Goal: Find specific page/section: Find specific page/section

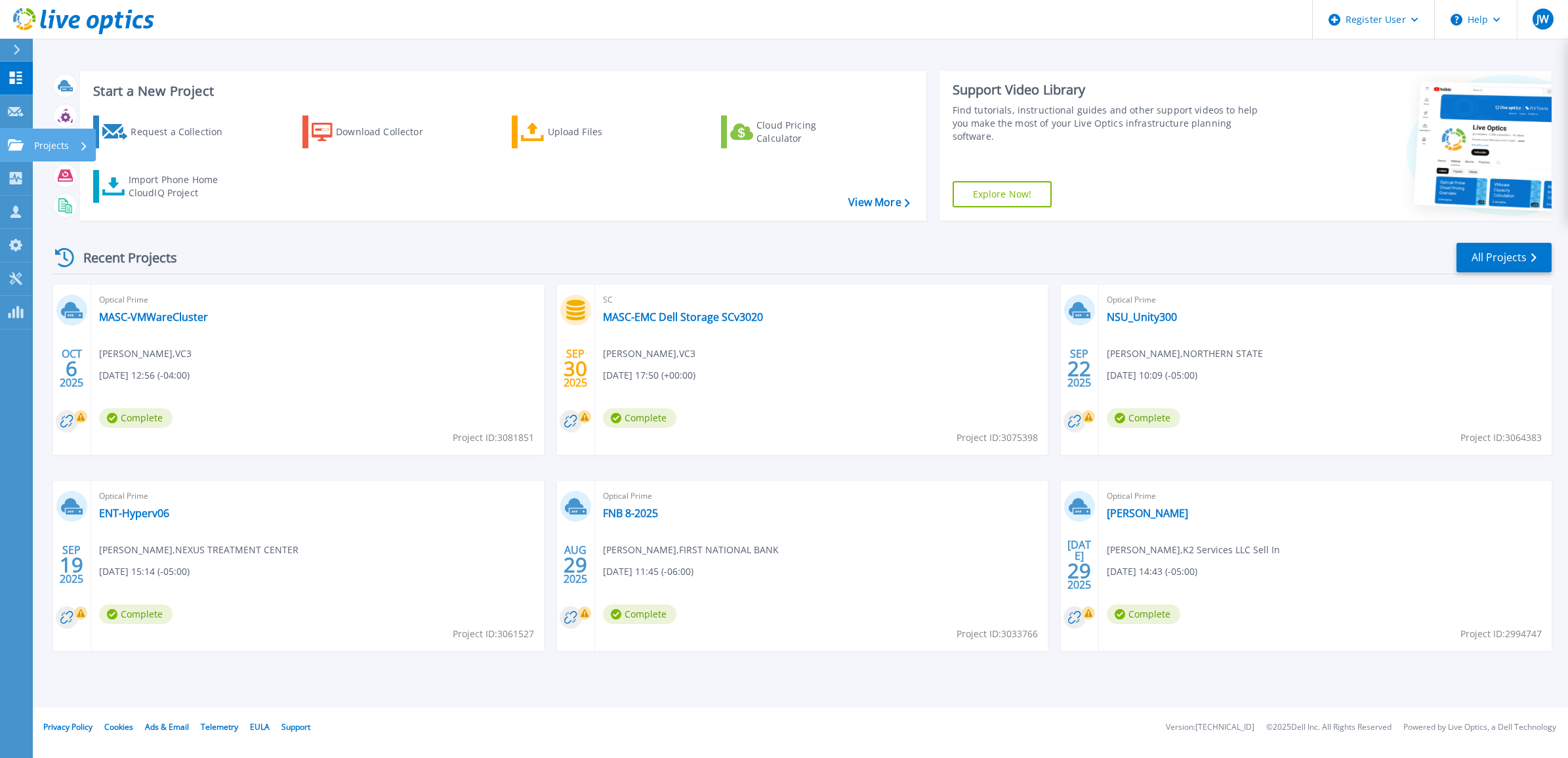
click at [18, 136] on link "Projects Projects" at bounding box center [16, 145] width 32 height 33
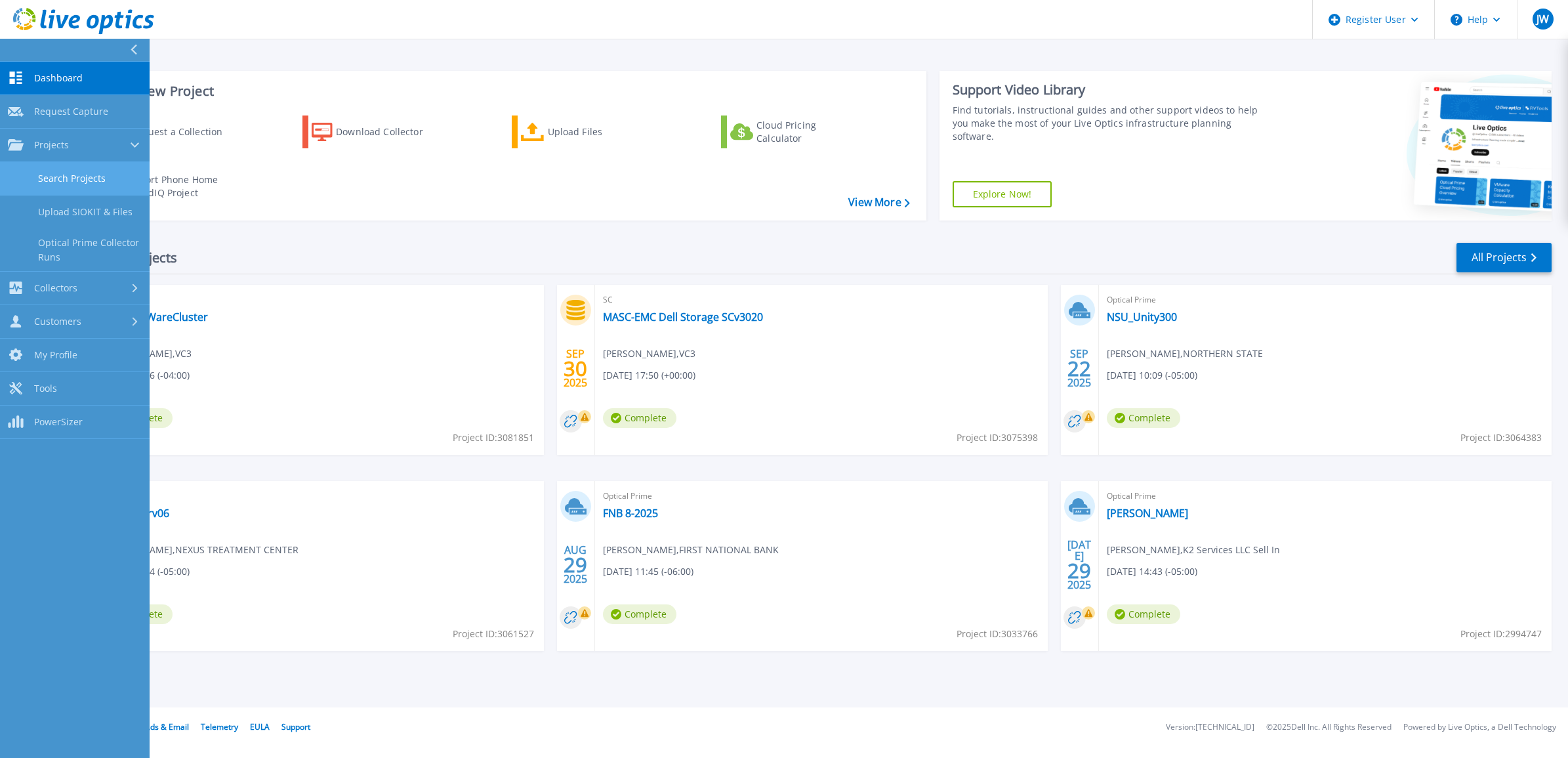
click at [76, 188] on link "Search Projects" at bounding box center [74, 178] width 149 height 33
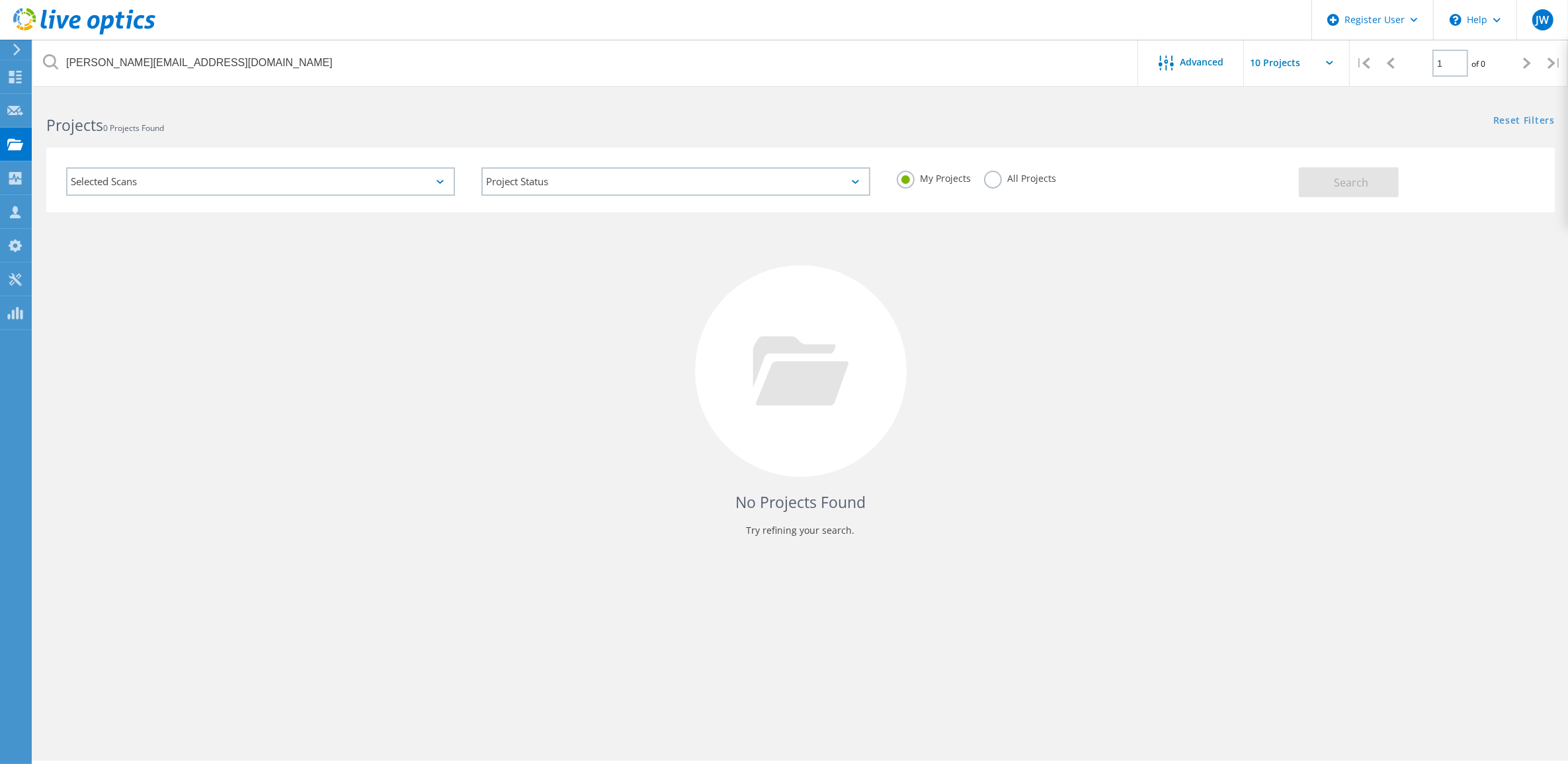
click at [989, 183] on label "All Projects" at bounding box center [1020, 177] width 72 height 13
click at [0, 0] on input "All Projects" at bounding box center [0, 0] width 0 height 0
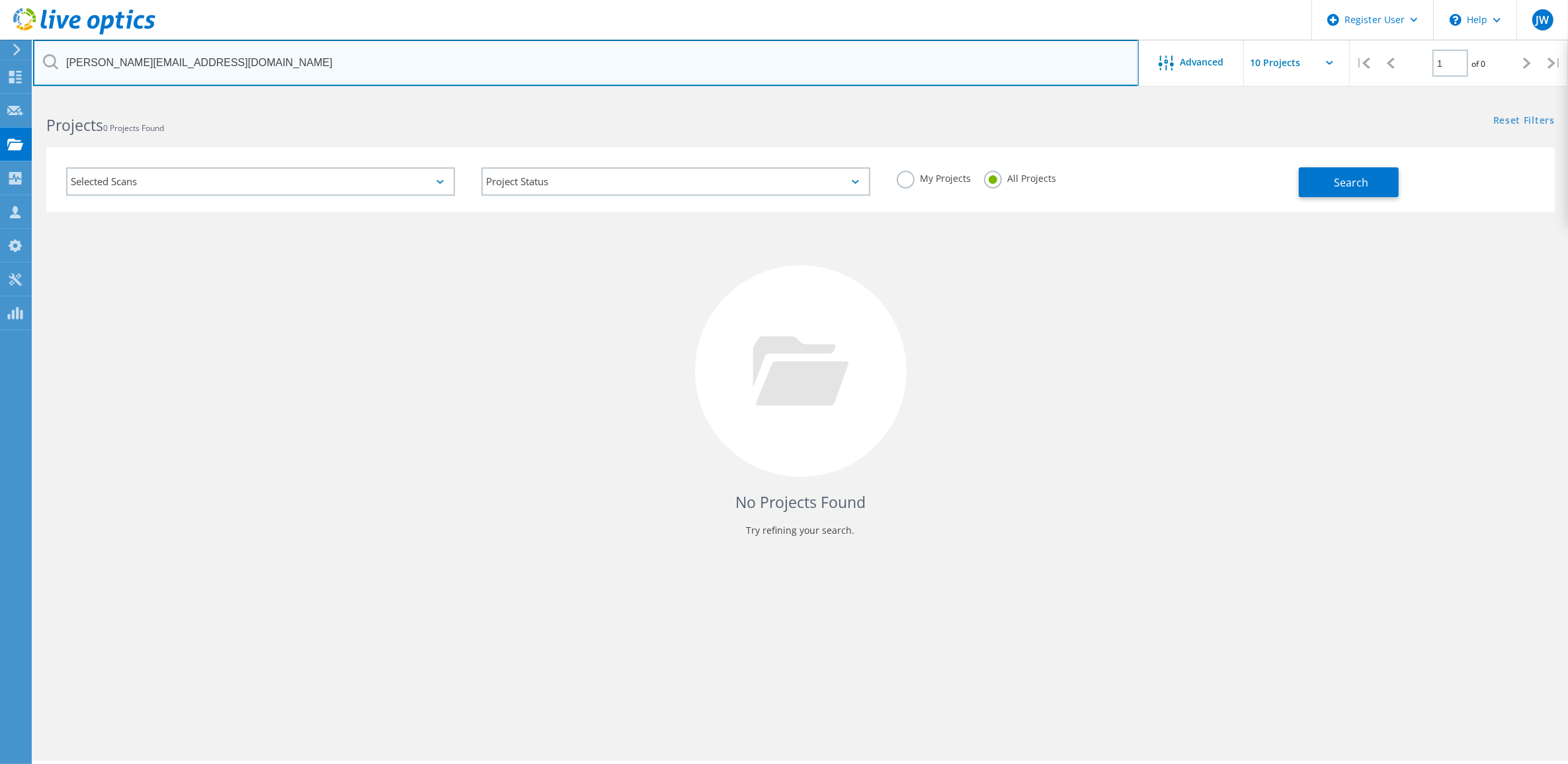
click at [338, 68] on input "[PERSON_NAME][EMAIL_ADDRESS][DOMAIN_NAME]" at bounding box center [585, 63] width 1106 height 46
click at [338, 67] on input "[PERSON_NAME][EMAIL_ADDRESS][DOMAIN_NAME]" at bounding box center [585, 63] width 1106 height 46
paste input "[PERSON_NAME][EMAIL_ADDRESS][PERSON_NAME][DOMAIN_NAME]"
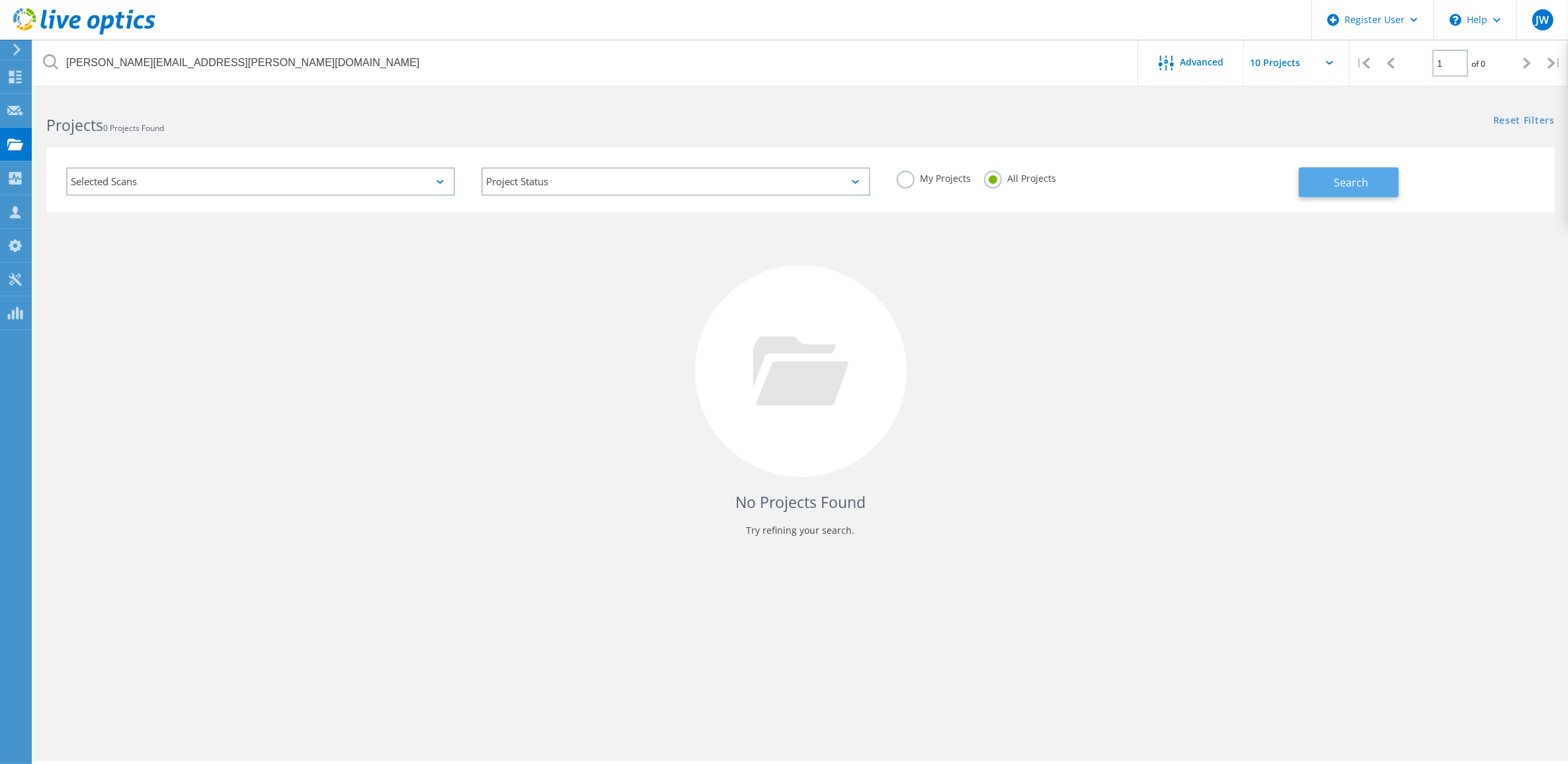
click at [1311, 184] on button "Search" at bounding box center [1349, 182] width 100 height 30
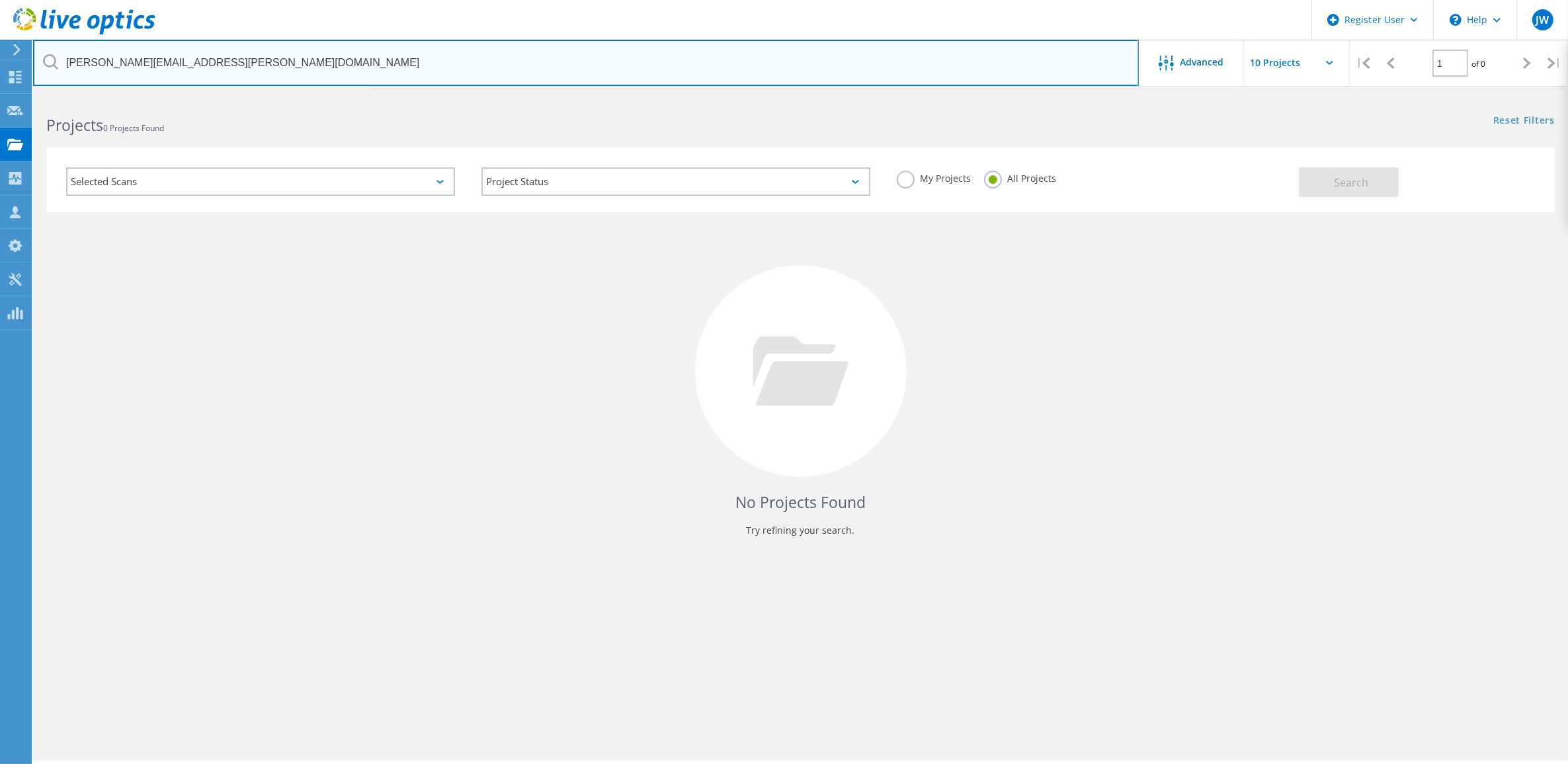
click at [90, 63] on input "[PERSON_NAME][EMAIL_ADDRESS][PERSON_NAME][DOMAIN_NAME]" at bounding box center [585, 63] width 1106 height 46
type input "[PERSON_NAME][EMAIL_ADDRESS][PERSON_NAME][DOMAIN_NAME]"
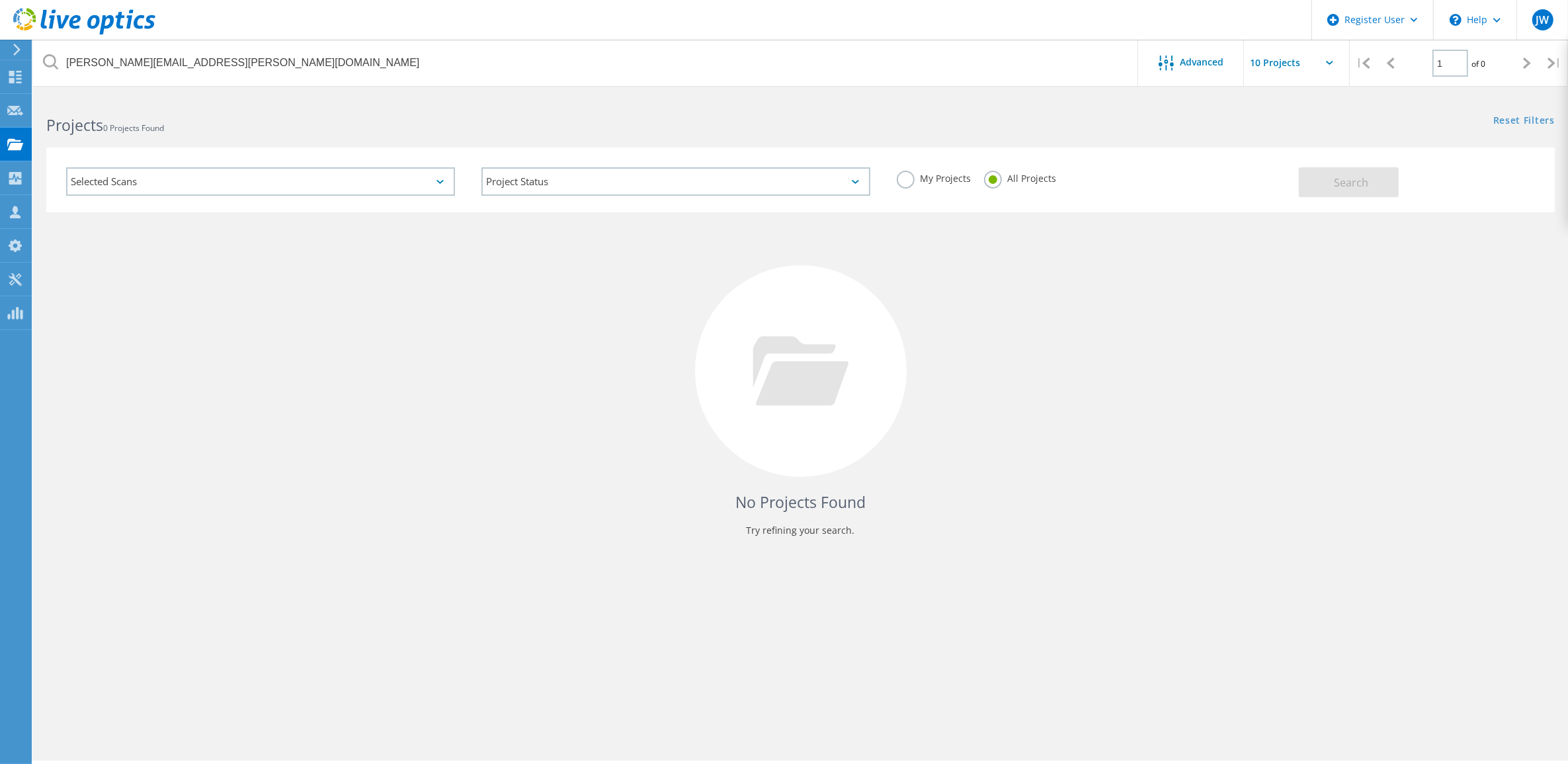
click at [1237, 202] on div "My Projects All Projects" at bounding box center [1090, 178] width 415 height 49
click at [897, 182] on label "My Projects" at bounding box center [934, 177] width 74 height 13
click at [0, 0] on input "My Projects" at bounding box center [0, 0] width 0 height 0
click at [1326, 175] on button "Search" at bounding box center [1349, 182] width 100 height 30
click at [993, 180] on label "All Projects" at bounding box center [1020, 177] width 72 height 13
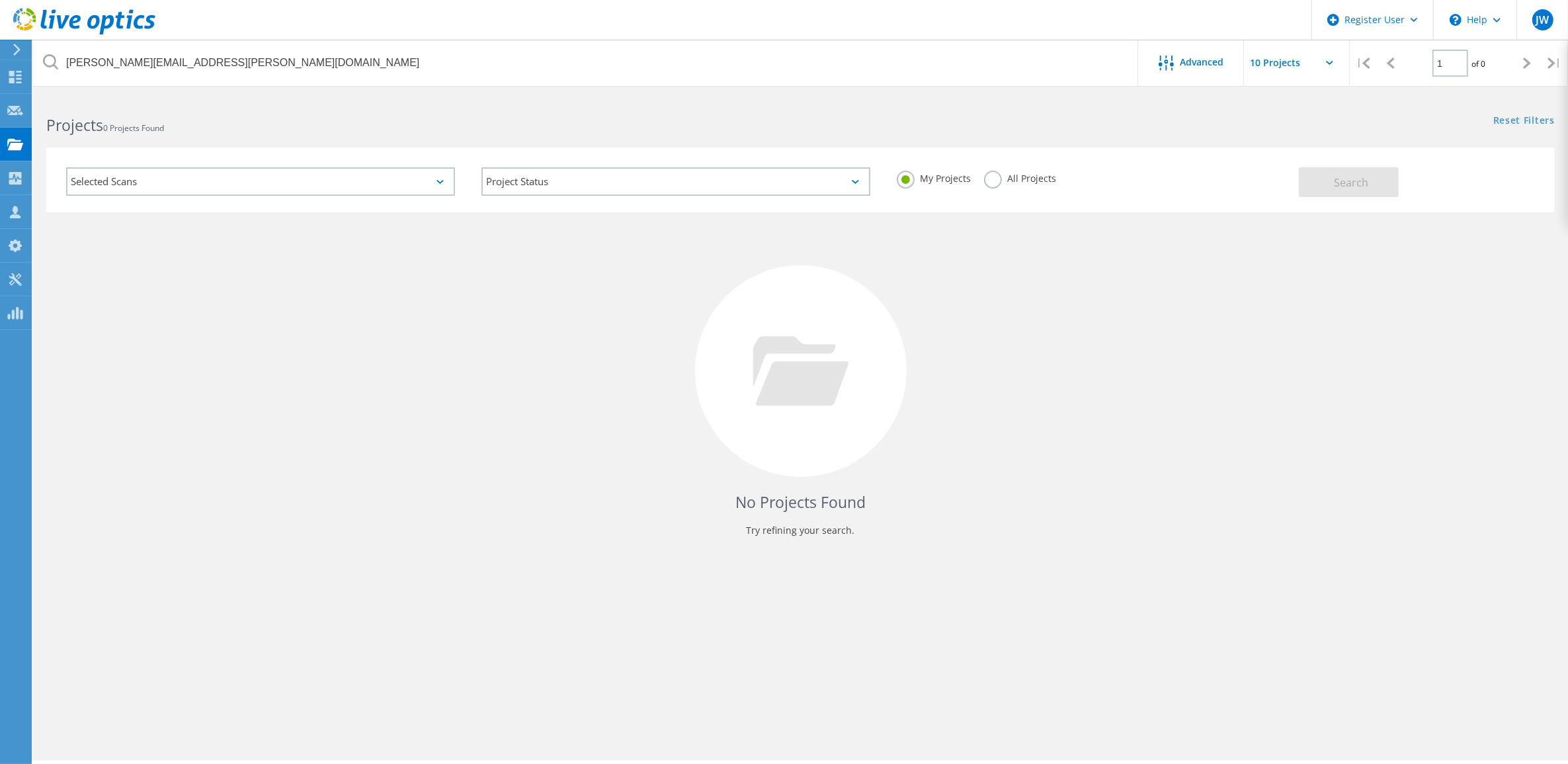
click at [0, 0] on input "All Projects" at bounding box center [0, 0] width 0 height 0
click at [1357, 187] on span "Search" at bounding box center [1351, 182] width 34 height 15
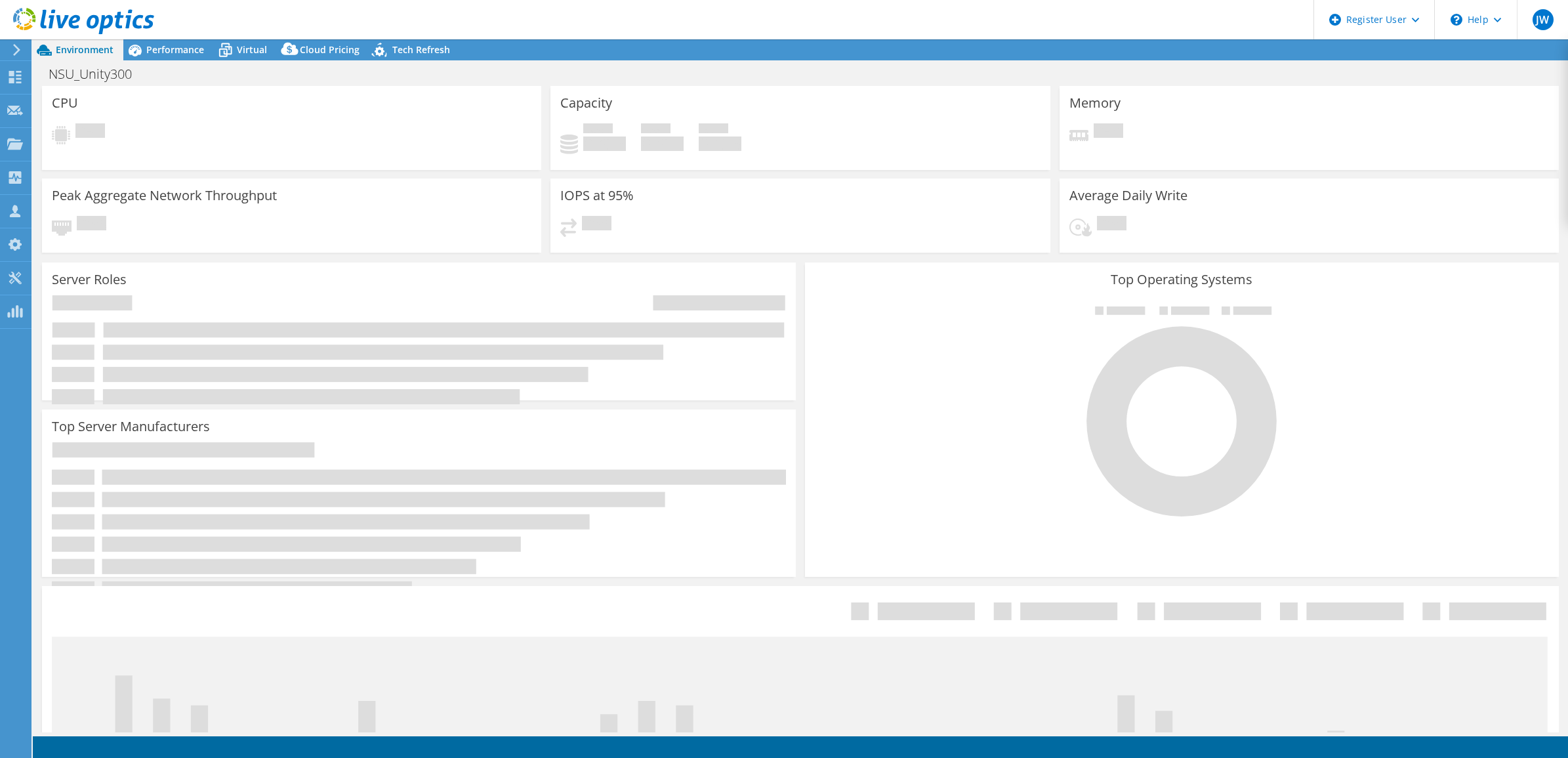
select select "USD"
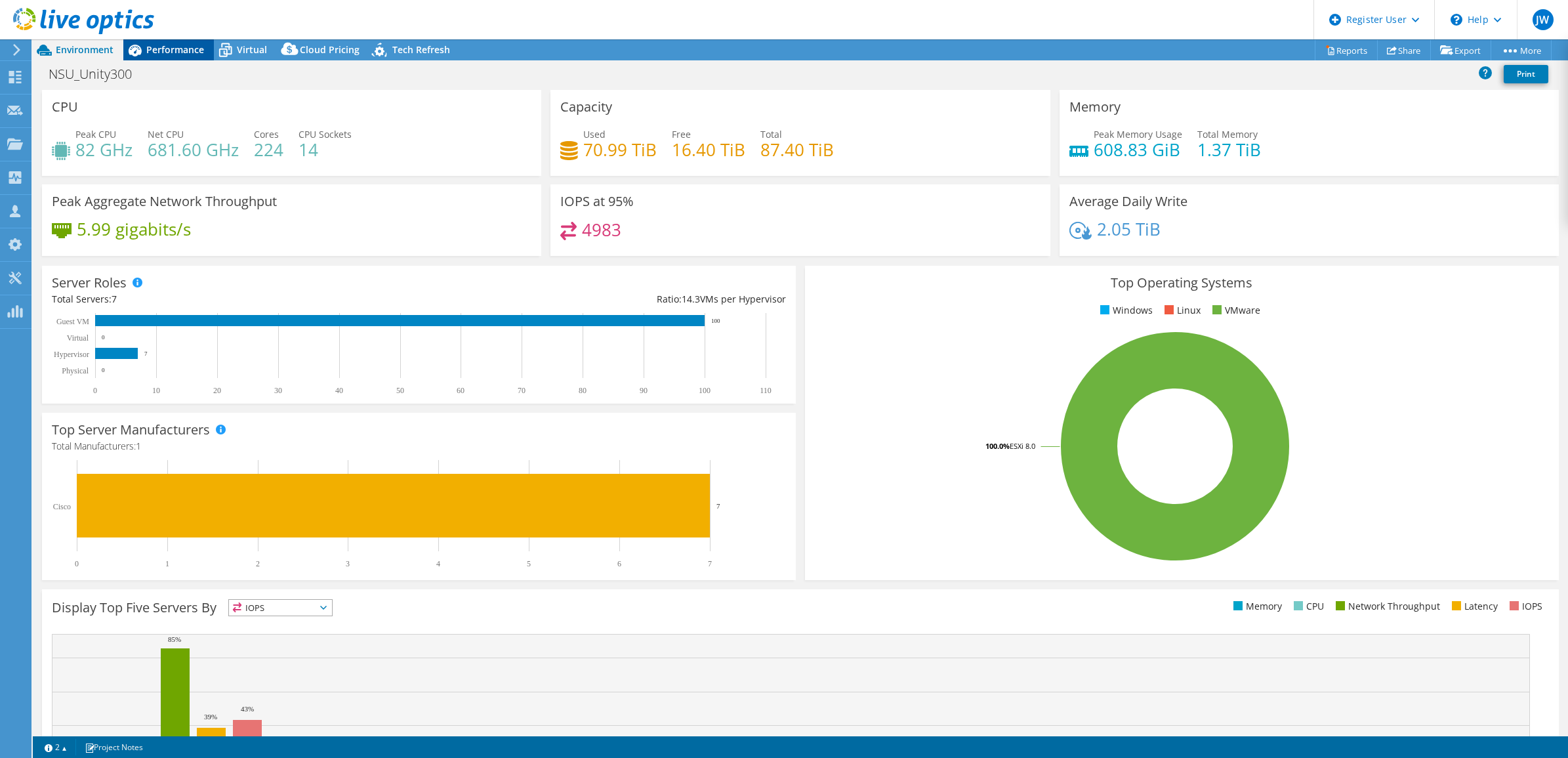
click at [178, 46] on span "Performance" at bounding box center [176, 49] width 58 height 13
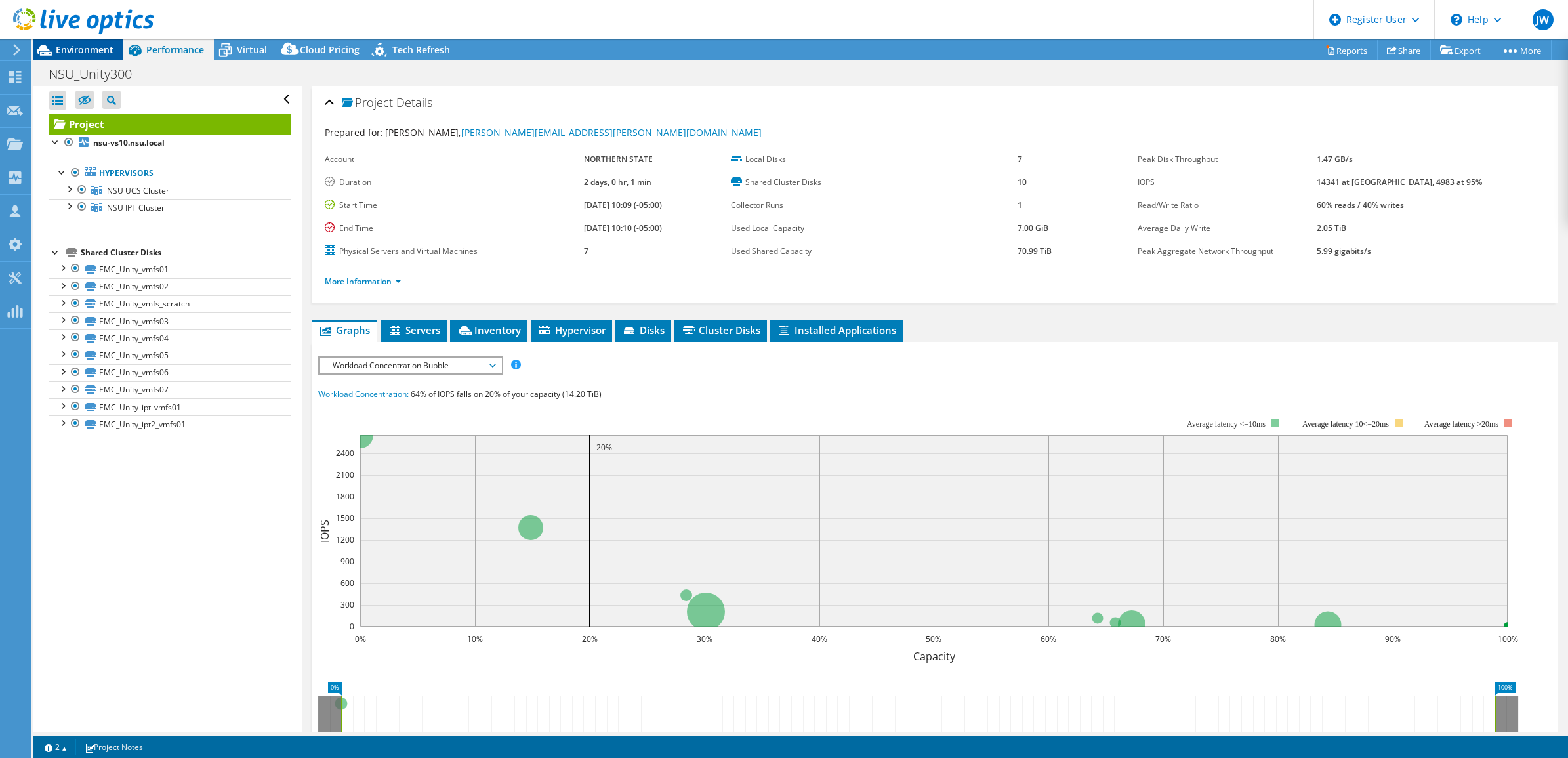
click at [95, 44] on span "Environment" at bounding box center [84, 49] width 58 height 13
